Goal: Find specific page/section: Find specific page/section

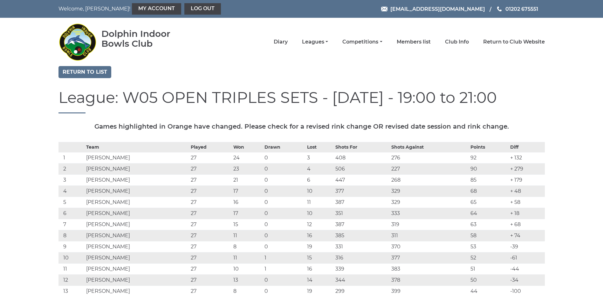
scroll to position [103, 0]
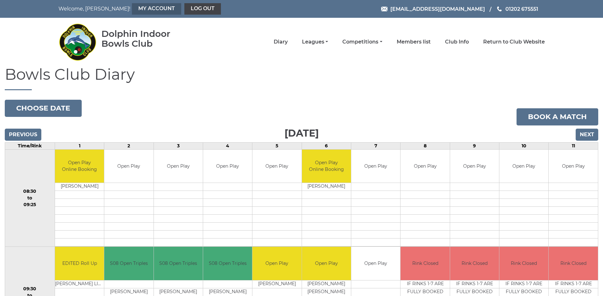
click at [132, 7] on link "My Account" at bounding box center [156, 8] width 49 height 11
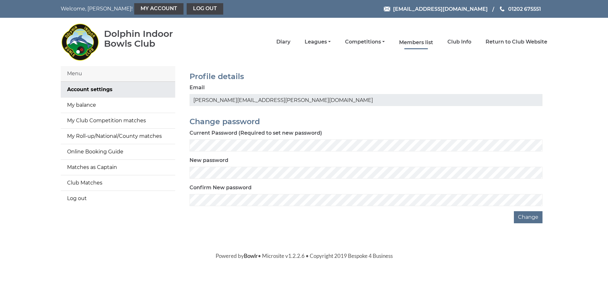
click at [416, 43] on link "Members list" at bounding box center [416, 42] width 34 height 7
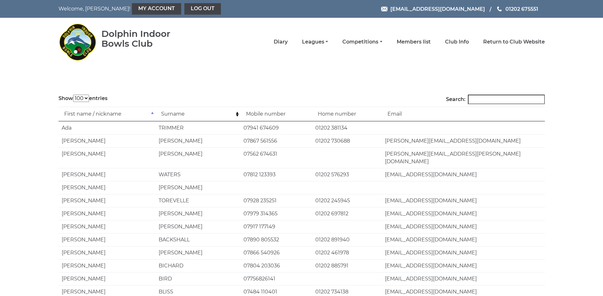
select select "100"
click at [481, 99] on input "Search:" at bounding box center [506, 100] width 77 height 10
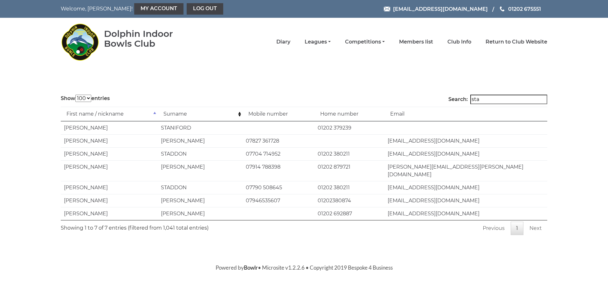
type input "sta"
drag, startPoint x: 388, startPoint y: 141, endPoint x: 452, endPoint y: 142, distance: 64.9
click at [452, 142] on td "chipstacey79@gmail.com" at bounding box center [465, 140] width 163 height 13
drag, startPoint x: 452, startPoint y: 142, endPoint x: 446, endPoint y: 142, distance: 6.7
copy td "chipstacey79@gmail.com"
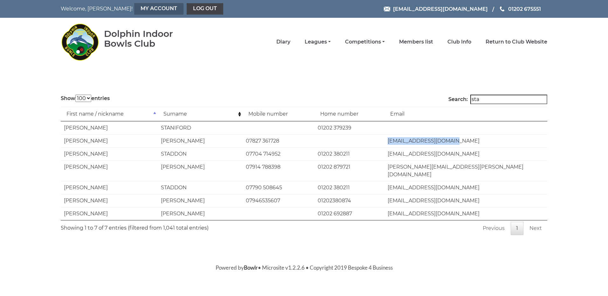
click at [134, 8] on link "My Account" at bounding box center [158, 8] width 49 height 11
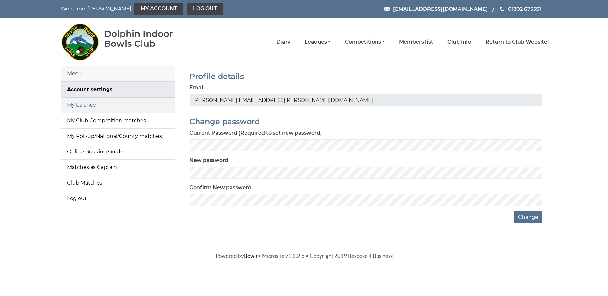
click at [86, 103] on link "My balance" at bounding box center [118, 105] width 114 height 15
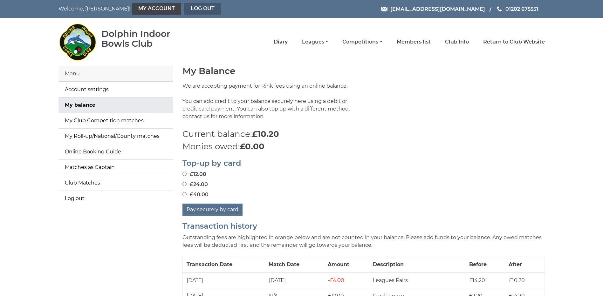
click at [184, 8] on link "Log out" at bounding box center [202, 8] width 37 height 11
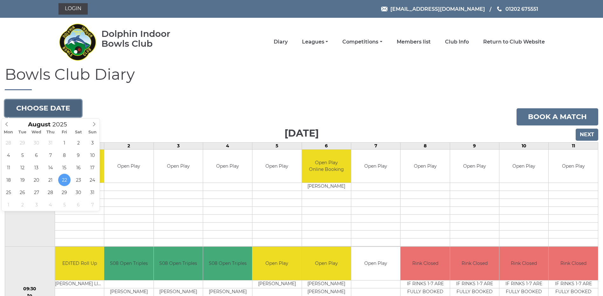
click at [45, 106] on button "Choose date" at bounding box center [43, 108] width 77 height 17
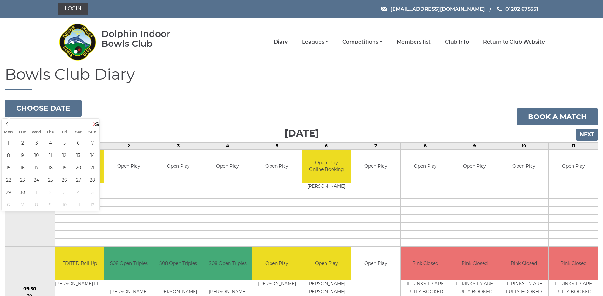
click at [94, 123] on icon at bounding box center [94, 124] width 4 height 4
type input "[DATE]"
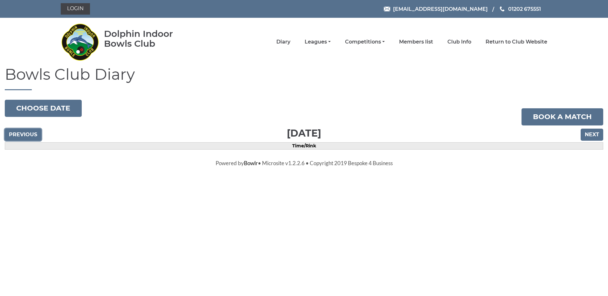
click at [16, 133] on input "Previous" at bounding box center [23, 135] width 37 height 12
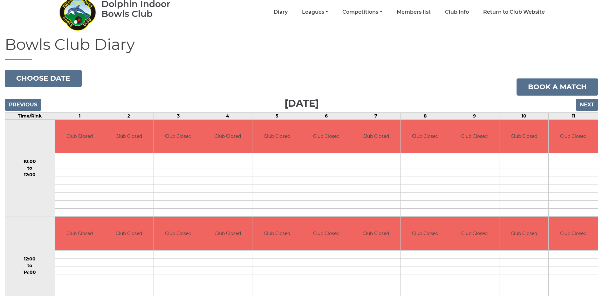
scroll to position [40, 0]
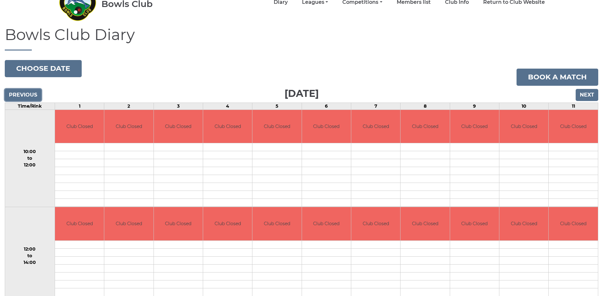
click at [23, 95] on input "Previous" at bounding box center [23, 95] width 37 height 12
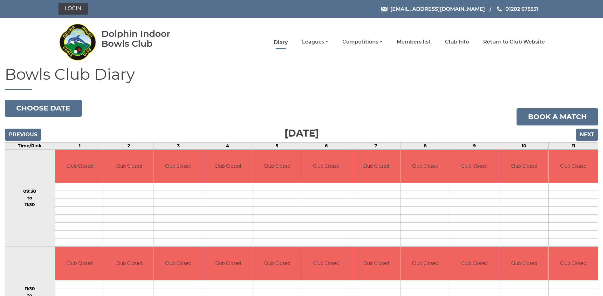
click at [279, 42] on link "Diary" at bounding box center [281, 42] width 14 height 7
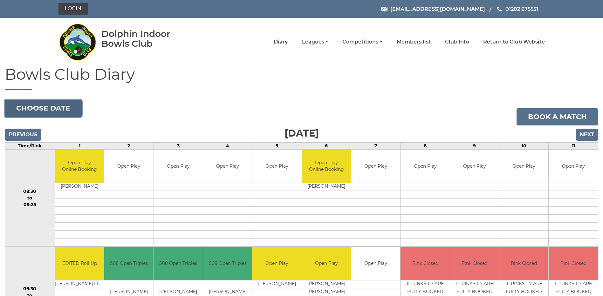
click at [48, 107] on button "Choose date" at bounding box center [43, 108] width 77 height 17
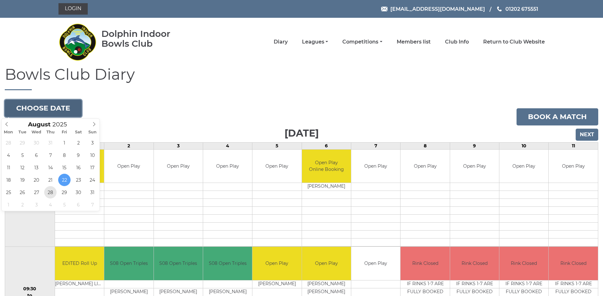
type input "2025-08-28"
